Goal: Information Seeking & Learning: Learn about a topic

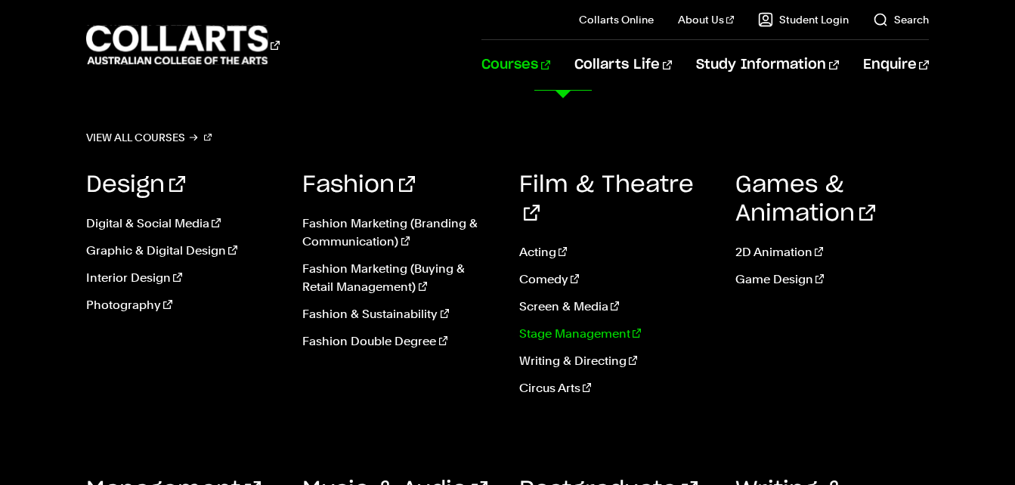
click at [585, 325] on link "Stage Management" at bounding box center [615, 334] width 193 height 18
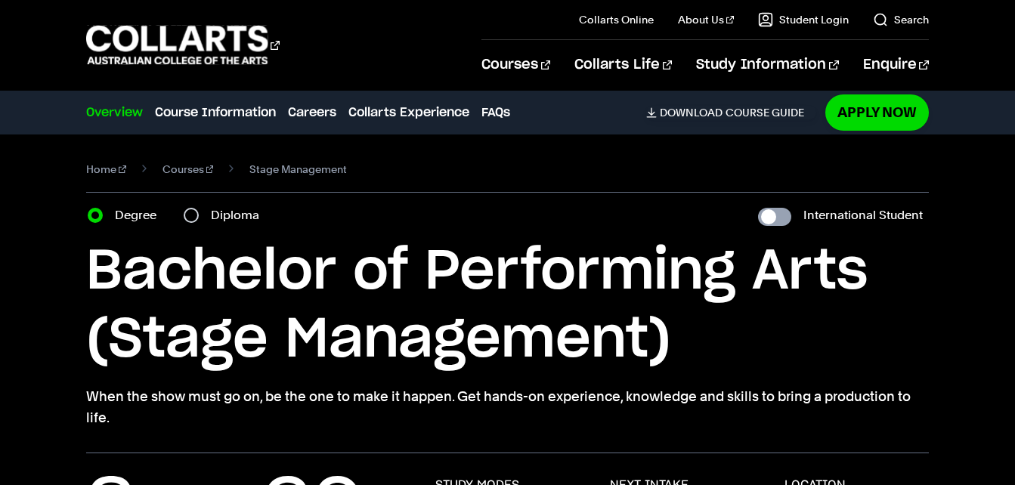
click at [772, 216] on input "International Student" at bounding box center [774, 217] width 33 height 18
checkbox input "true"
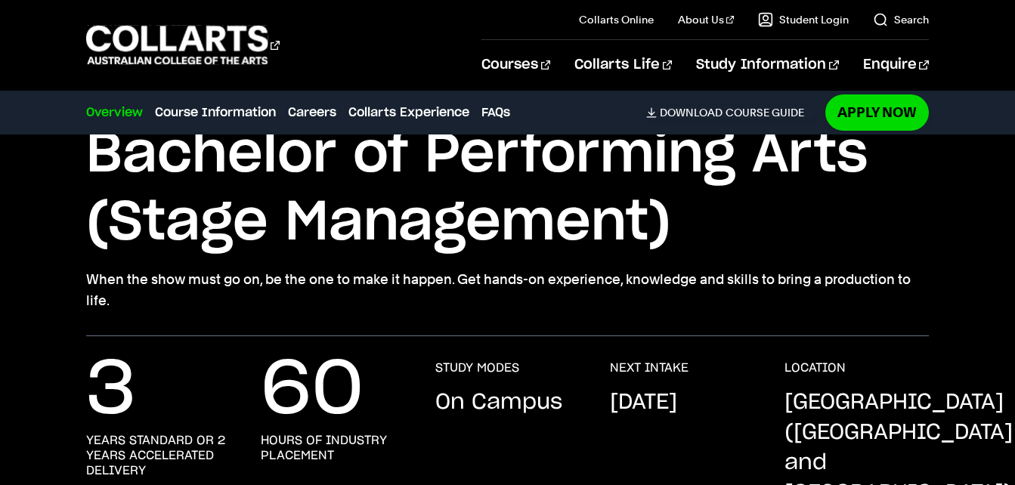
scroll to position [151, 0]
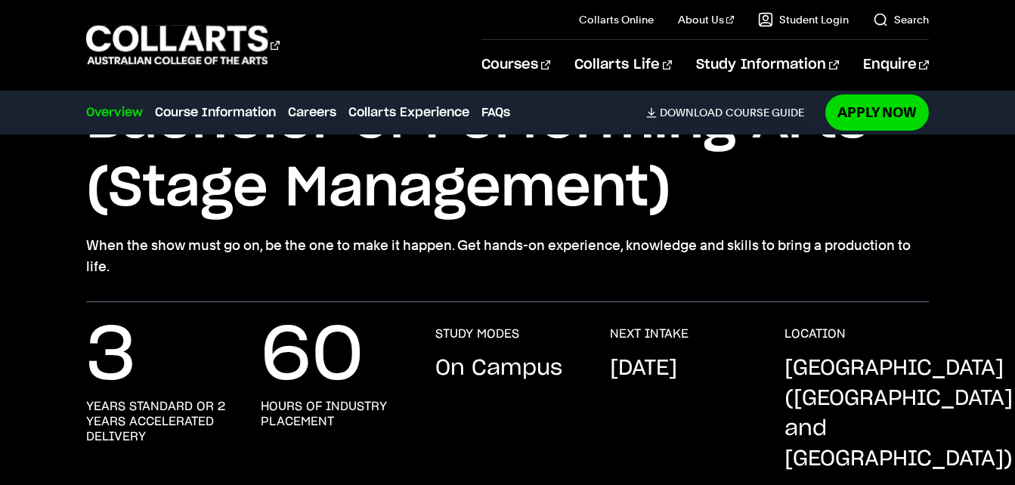
drag, startPoint x: 432, startPoint y: 31, endPoint x: 422, endPoint y: 2, distance: 30.1
click at [429, 31] on div "Courses" at bounding box center [272, 44] width 373 height 43
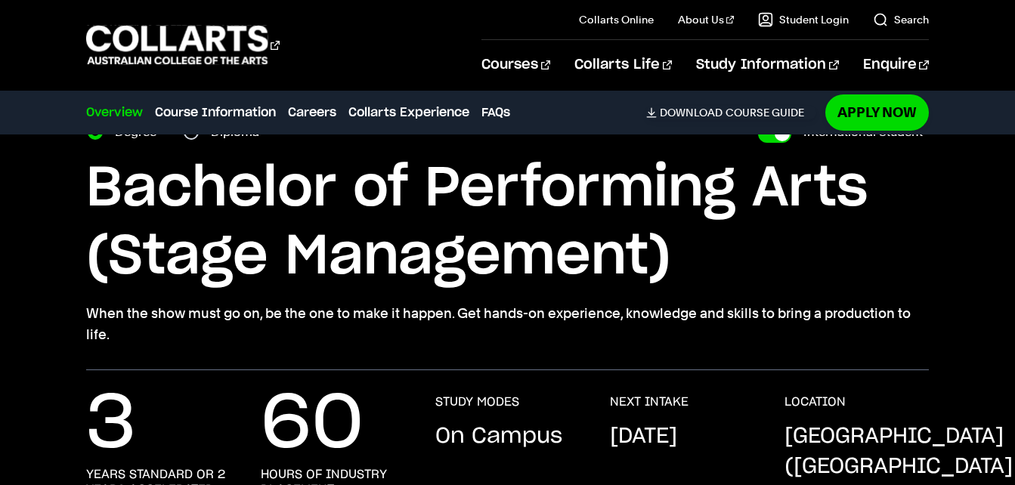
scroll to position [76, 0]
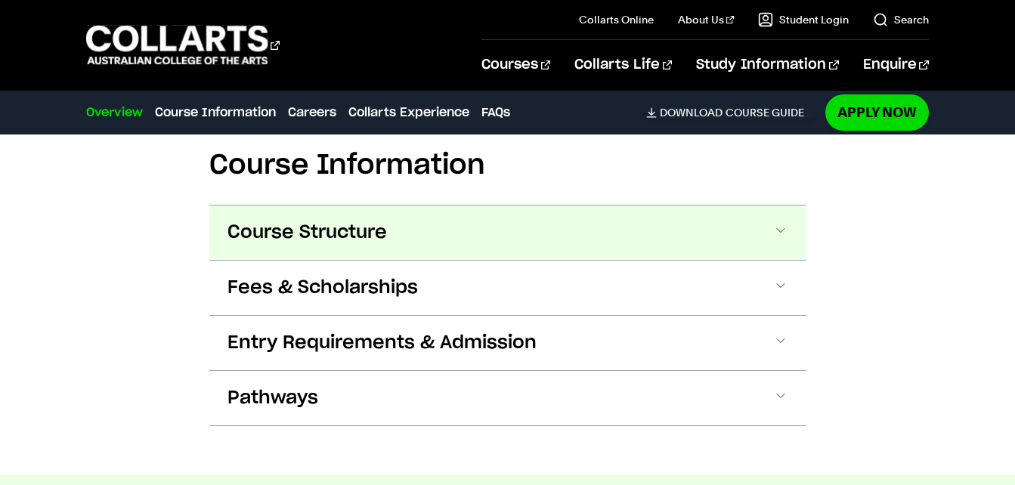
click at [633, 206] on button "Course Structure" at bounding box center [507, 233] width 597 height 54
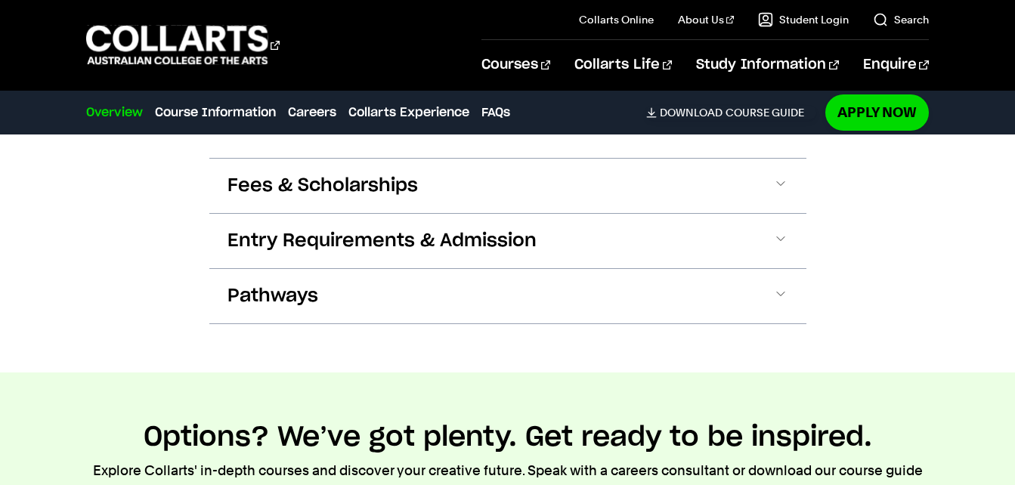
scroll to position [2987, 0]
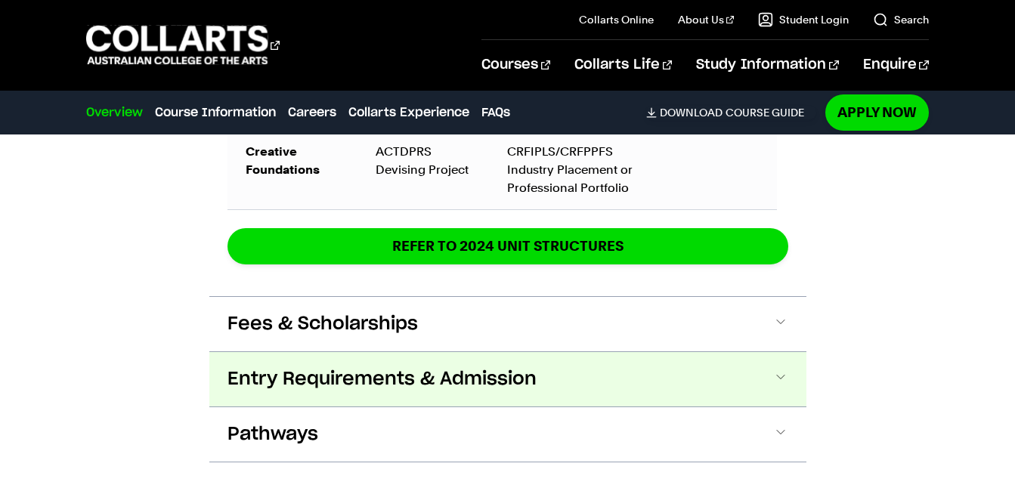
click at [502, 367] on span "Entry Requirements & Admission" at bounding box center [381, 379] width 309 height 24
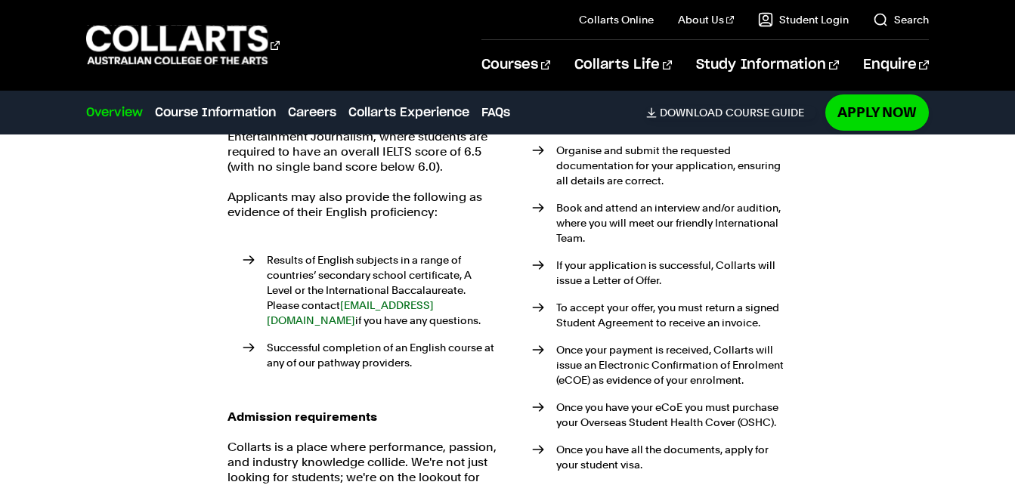
scroll to position [3759, 0]
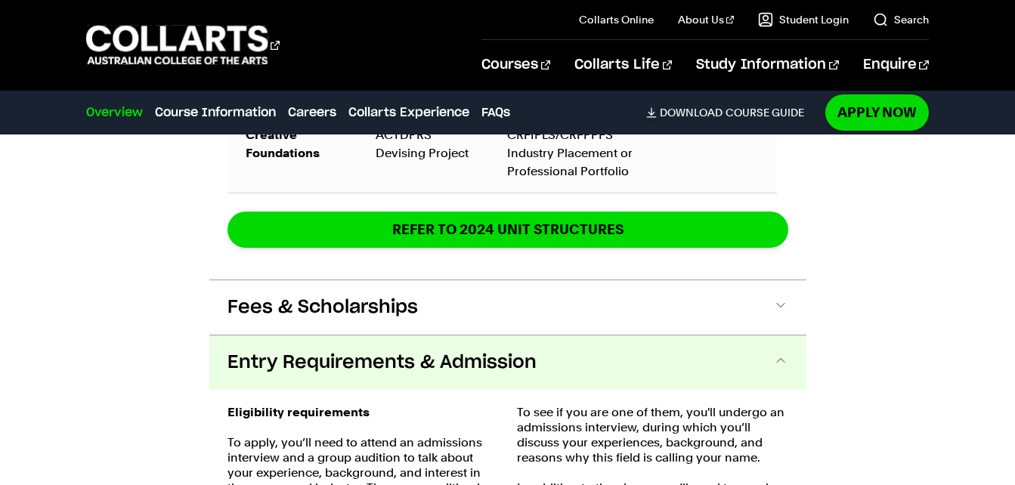
click at [487, 336] on button "Entry Requirements & Admission" at bounding box center [507, 363] width 597 height 54
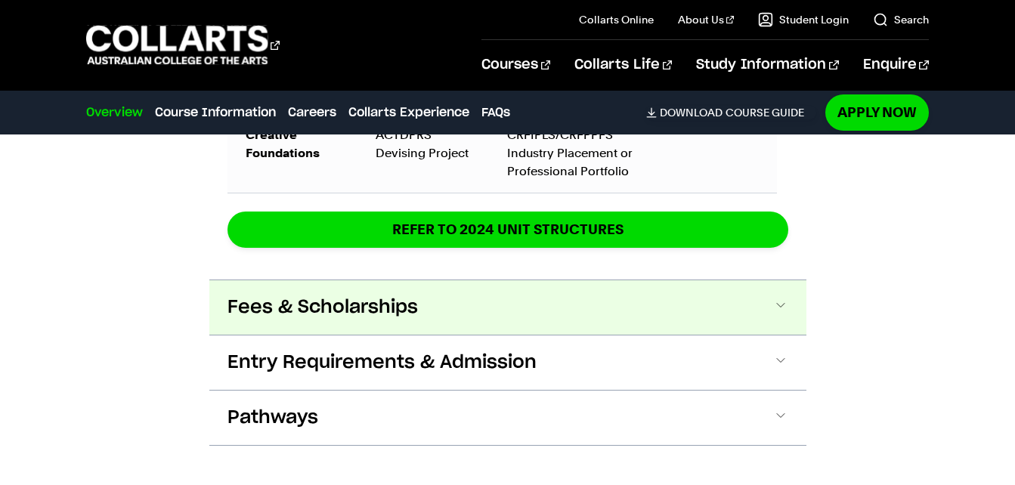
click at [502, 280] on button "Fees & Scholarships" at bounding box center [507, 307] width 597 height 54
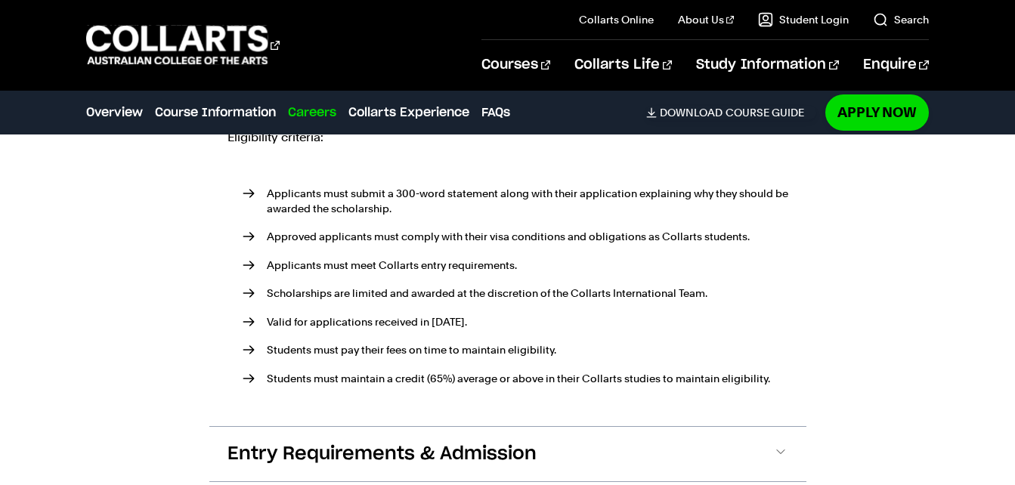
scroll to position [3402, 0]
